Goal: Contribute content: Add original content to the website for others to see

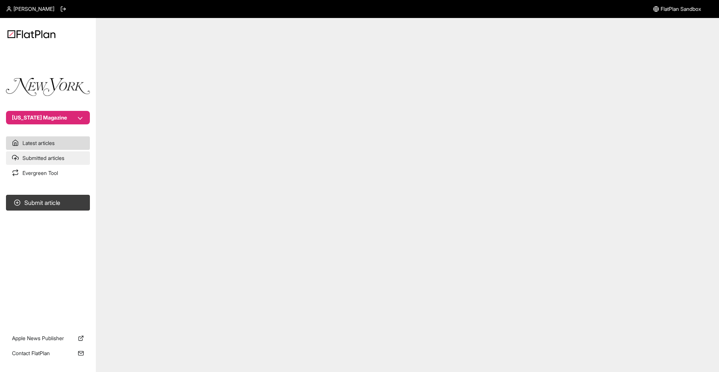
click at [73, 151] on link "Submitted articles" at bounding box center [48, 157] width 84 height 13
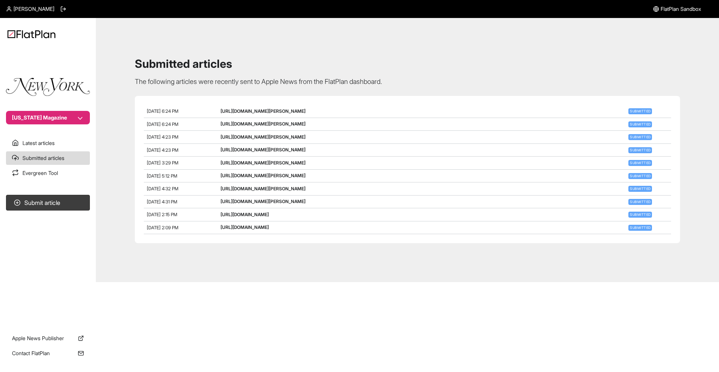
click at [48, 180] on nav "[US_STATE] Magazine Latest articles Submitted articles Evergreen Tool Submit ar…" at bounding box center [48, 186] width 96 height 372
click at [52, 174] on link "Evergreen Tool" at bounding box center [48, 172] width 84 height 13
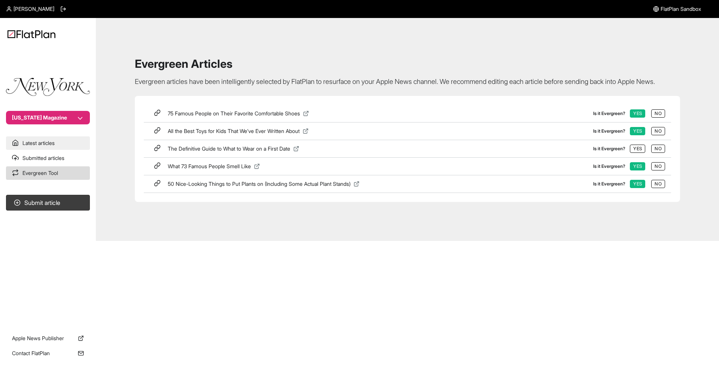
click at [73, 144] on link "Latest articles" at bounding box center [48, 142] width 84 height 13
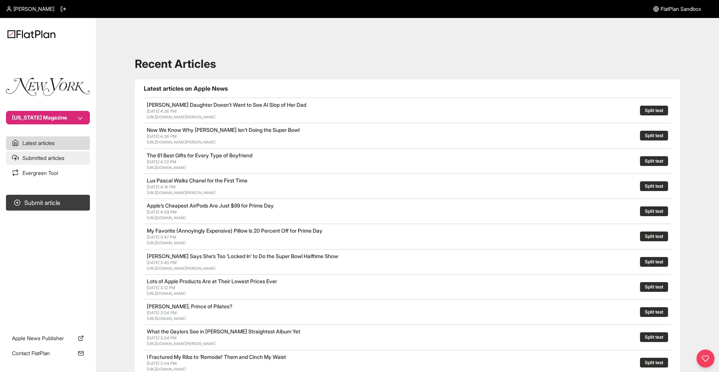
click at [72, 158] on link "Submitted articles" at bounding box center [48, 157] width 84 height 13
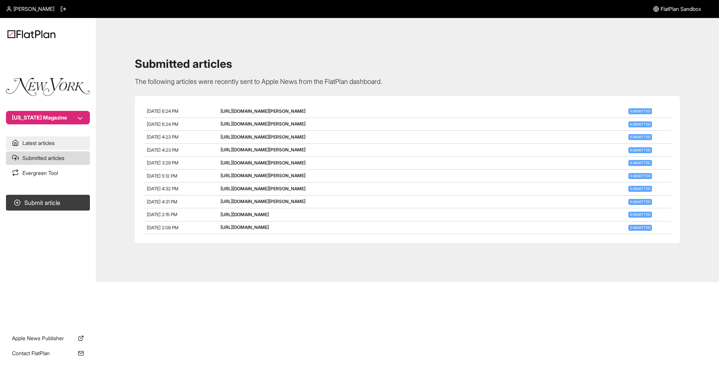
click at [51, 138] on link "Latest articles" at bounding box center [48, 142] width 84 height 13
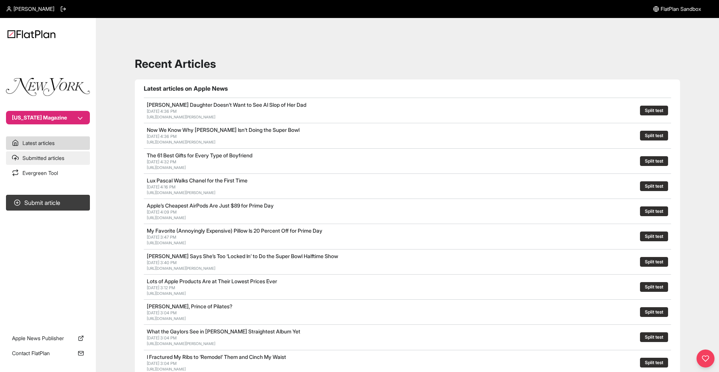
click at [34, 161] on link "Submitted articles" at bounding box center [48, 157] width 84 height 13
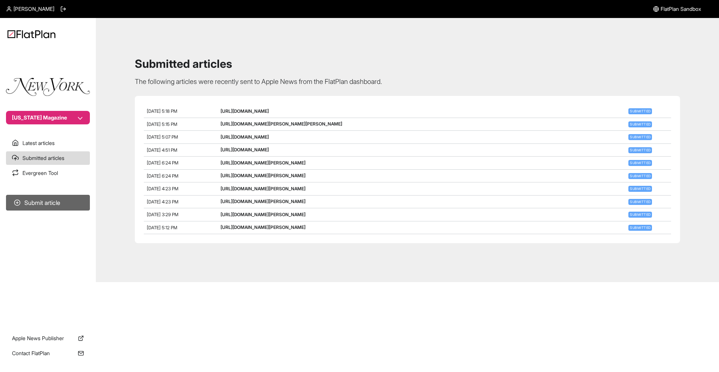
click at [66, 201] on button "Submit article" at bounding box center [48, 203] width 84 height 16
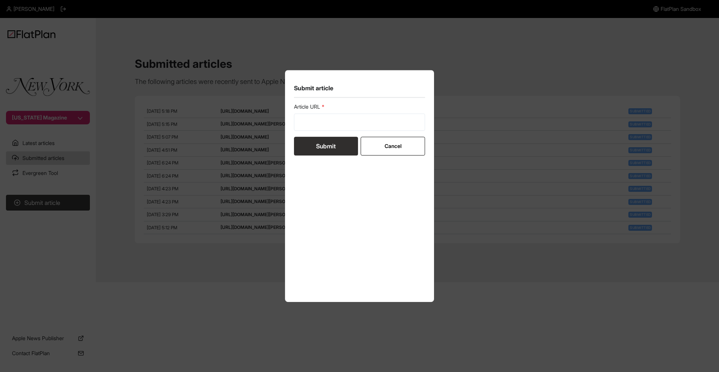
click at [456, 107] on div "Submit article Article URL Submit Cancel" at bounding box center [359, 186] width 719 height 372
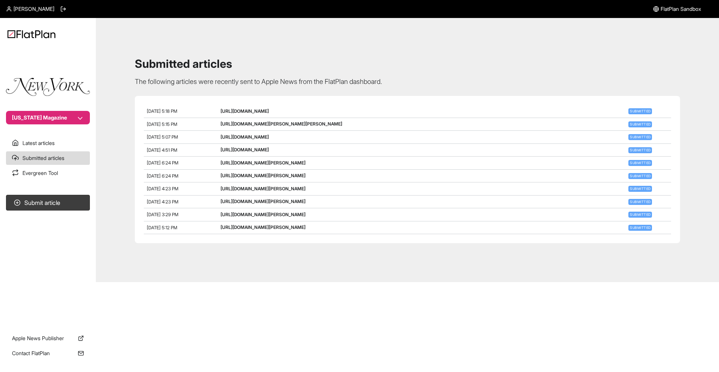
copy link "[URL][DOMAIN_NAME]"
click at [64, 207] on button "Submit article" at bounding box center [48, 203] width 84 height 16
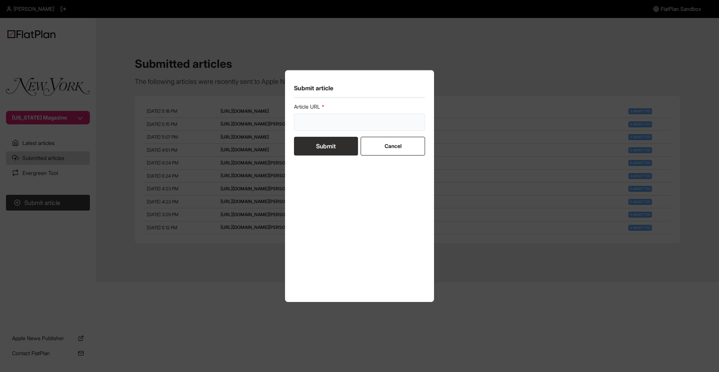
click at [329, 129] on input "url" at bounding box center [359, 121] width 131 height 17
paste input "[URL][DOMAIN_NAME]"
type input "[URL][DOMAIN_NAME]"
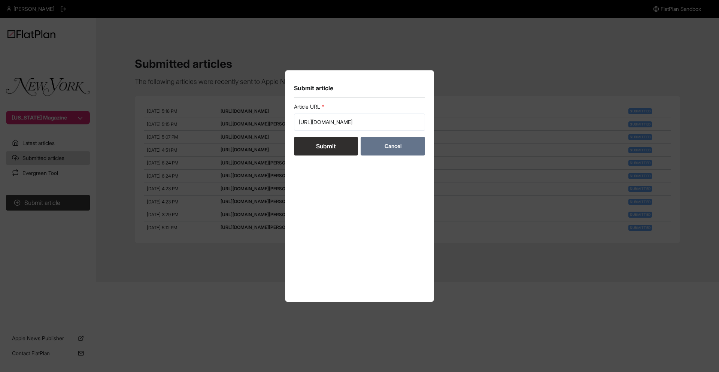
click at [416, 149] on button "Cancel" at bounding box center [392, 146] width 64 height 19
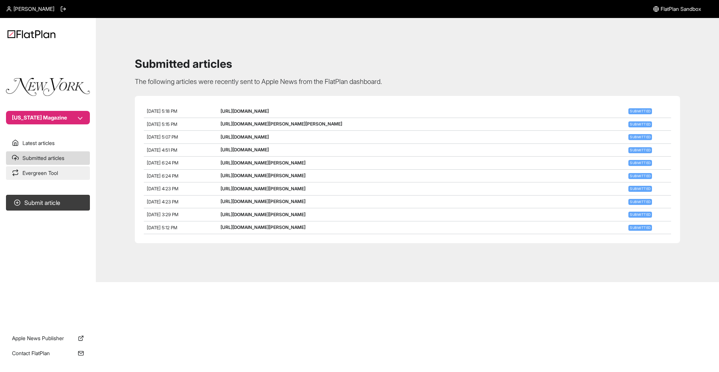
click at [67, 171] on link "Evergreen Tool" at bounding box center [48, 172] width 84 height 13
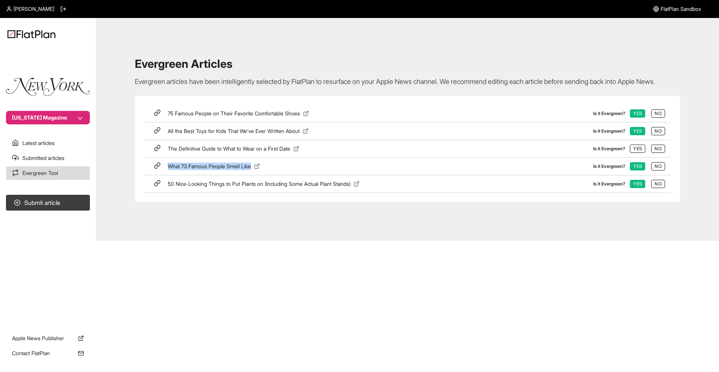
drag, startPoint x: 284, startPoint y: 180, endPoint x: 168, endPoint y: 179, distance: 116.4
click at [168, 170] on div "What 73 Famous People Smell Like" at bounding box center [380, 165] width 425 height 7
click at [44, 205] on button "Submit article" at bounding box center [48, 203] width 84 height 16
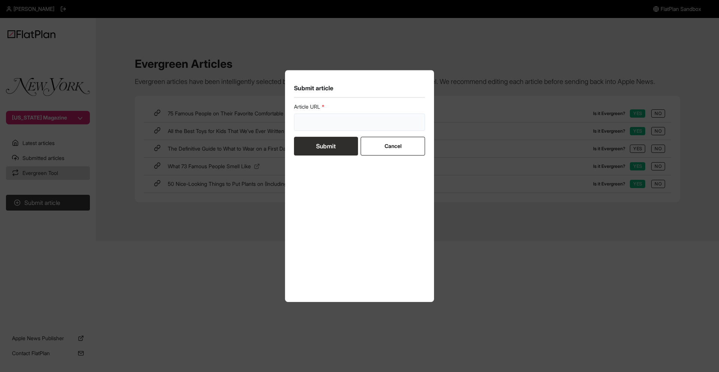
click at [373, 126] on input "url" at bounding box center [359, 121] width 131 height 17
click at [399, 146] on form "Article URL Submit Cancel" at bounding box center [359, 129] width 131 height 52
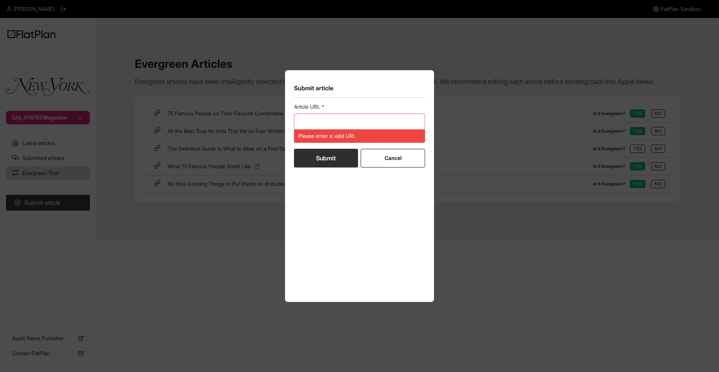
click at [396, 147] on form "Article URL Please enter a valid URL Submit Cancel" at bounding box center [359, 135] width 131 height 64
click at [398, 157] on button "Cancel" at bounding box center [392, 158] width 64 height 19
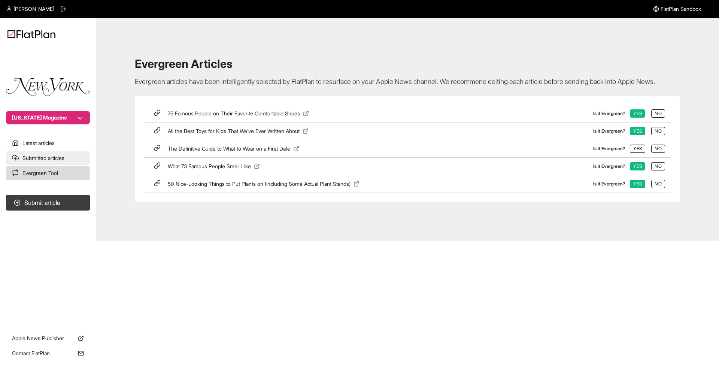
click at [79, 156] on link "Submitted articles" at bounding box center [48, 157] width 84 height 13
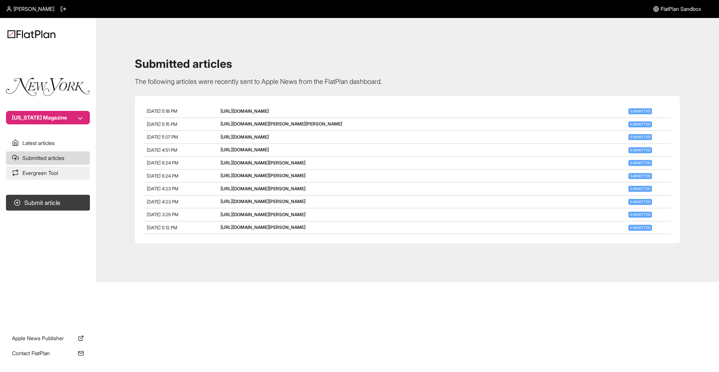
click at [62, 170] on link "Evergreen Tool" at bounding box center [48, 172] width 84 height 13
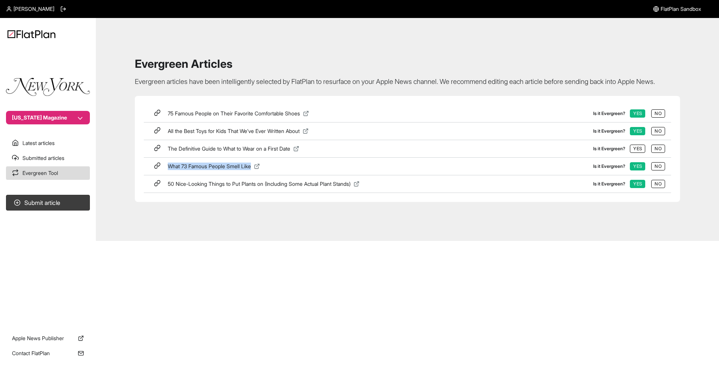
drag, startPoint x: 276, startPoint y: 176, endPoint x: 159, endPoint y: 175, distance: 117.1
click at [159, 175] on div "What 73 Famous People Smell Like Is it Evergreen? Yes No" at bounding box center [407, 167] width 527 height 18
click at [80, 159] on link "Submitted articles" at bounding box center [48, 157] width 84 height 13
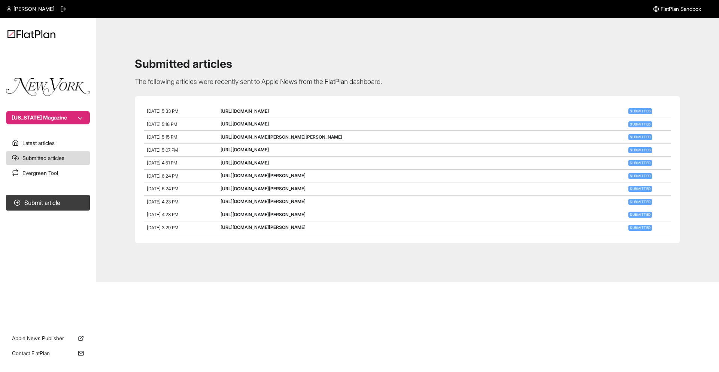
drag, startPoint x: 522, startPoint y: 112, endPoint x: 210, endPoint y: 115, distance: 312.9
click at [210, 115] on div "[DATE] 5:33 PM [URL][DOMAIN_NAME] Submitted" at bounding box center [407, 111] width 527 height 13
click at [269, 113] on link "[URL][DOMAIN_NAME]" at bounding box center [244, 111] width 48 height 6
drag, startPoint x: 655, startPoint y: 263, endPoint x: 678, endPoint y: 306, distance: 48.4
click at [678, 306] on div "[PERSON_NAME] Sandbox [US_STATE] Magazine Latest articles Submitted articles Ev…" at bounding box center [359, 186] width 719 height 372
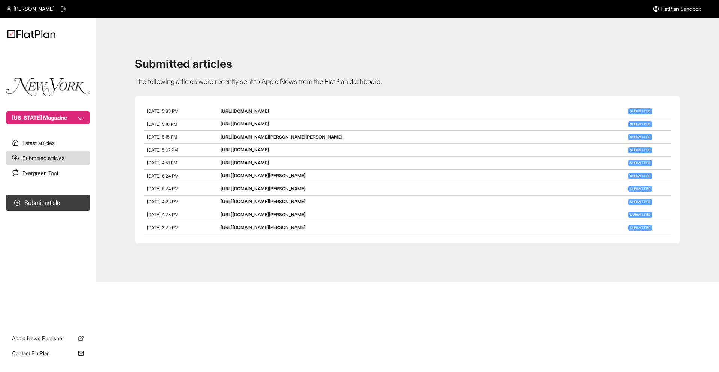
drag, startPoint x: 486, startPoint y: 108, endPoint x: 395, endPoint y: 110, distance: 90.6
click at [391, 110] on div "[URL][DOMAIN_NAME]" at bounding box center [421, 111] width 403 height 7
drag, startPoint x: 484, startPoint y: 111, endPoint x: 218, endPoint y: 113, distance: 266.1
click at [218, 113] on div "[DATE] 5:33 PM [URL][DOMAIN_NAME] Submitted" at bounding box center [407, 111] width 527 height 13
copy div "[URL][DOMAIN_NAME]"
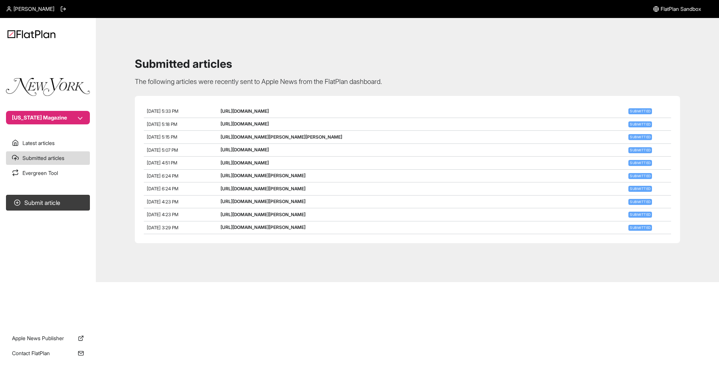
drag, startPoint x: 428, startPoint y: 125, endPoint x: 221, endPoint y: 125, distance: 207.0
click at [221, 125] on div "[URL][DOMAIN_NAME]" at bounding box center [421, 124] width 403 height 7
